Goal: Transaction & Acquisition: Purchase product/service

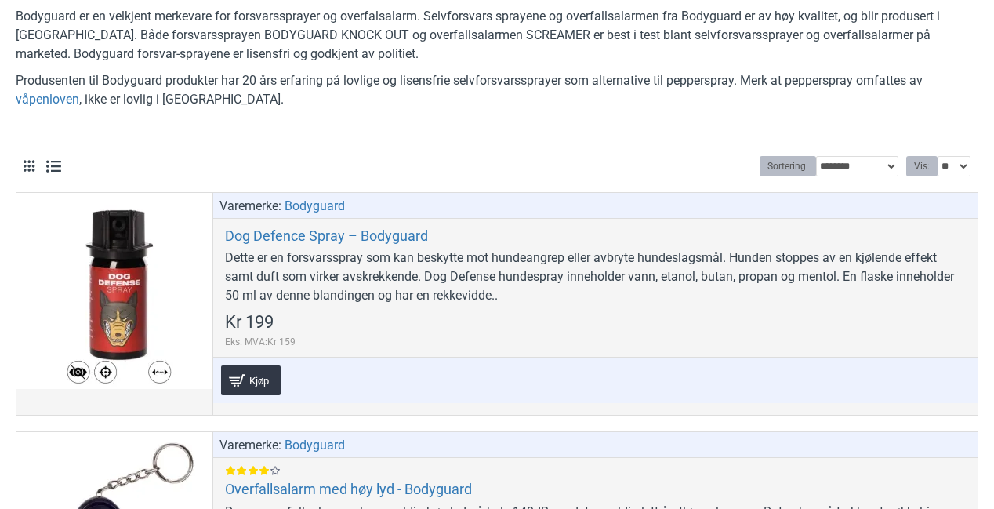
scroll to position [392, 0]
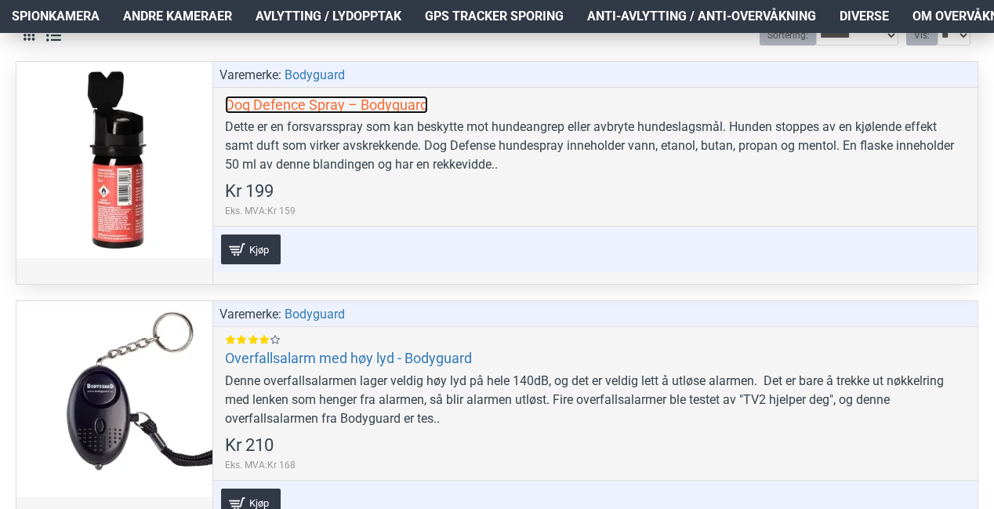
click at [321, 103] on link "Dog Defence Spray – Bodyguard" at bounding box center [326, 105] width 203 height 18
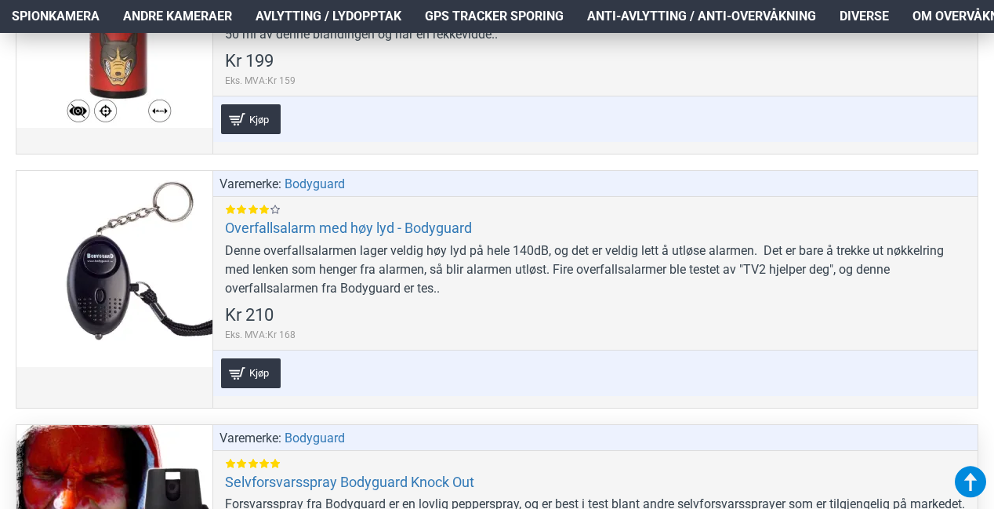
scroll to position [261, 0]
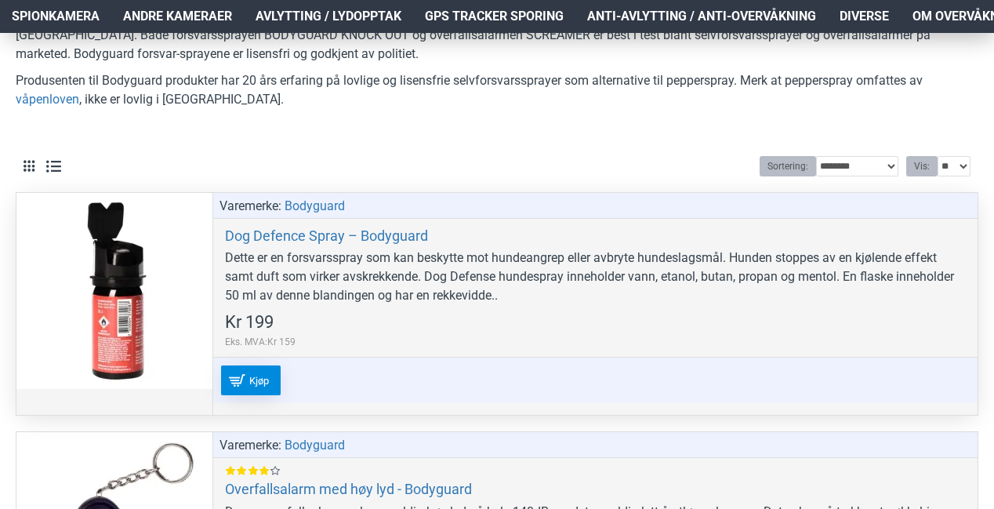
click at [246, 380] on span "Kjøp" at bounding box center [258, 380] width 27 height 10
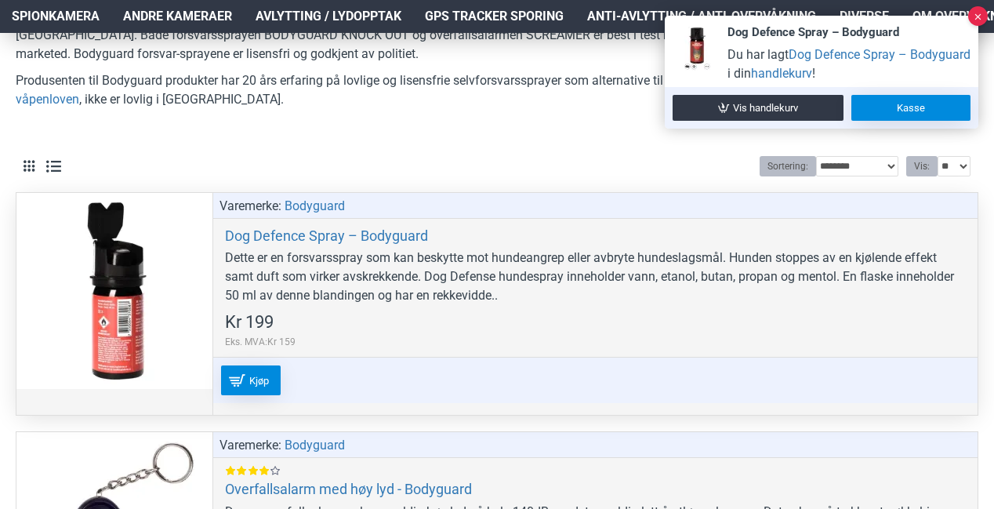
click at [901, 121] on link "Kasse" at bounding box center [910, 108] width 119 height 26
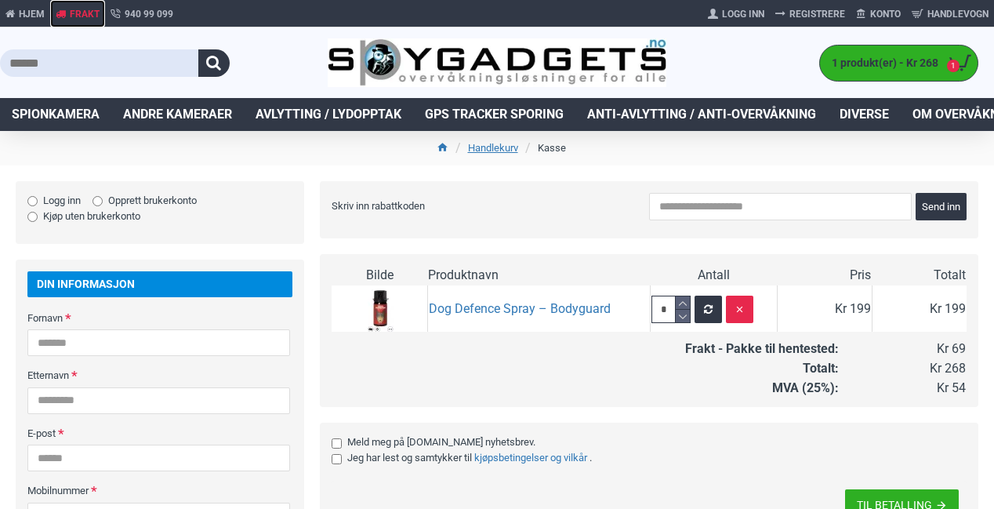
click at [79, 12] on span "Frakt" at bounding box center [85, 14] width 30 height 14
click at [680, 299] on icon at bounding box center [683, 302] width 14 height 13
type input "*"
